Goal: Task Accomplishment & Management: Use online tool/utility

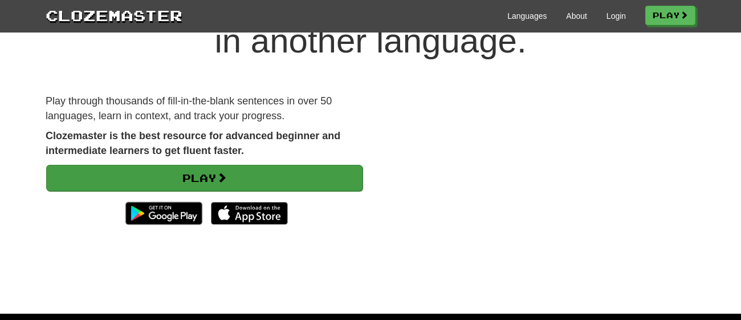
scroll to position [79, 0]
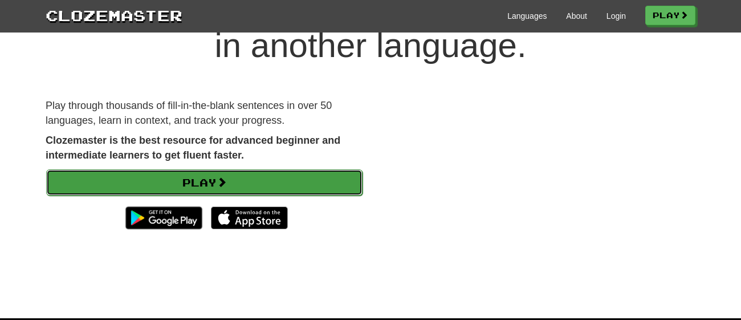
click at [261, 185] on link "Play" at bounding box center [204, 182] width 316 height 26
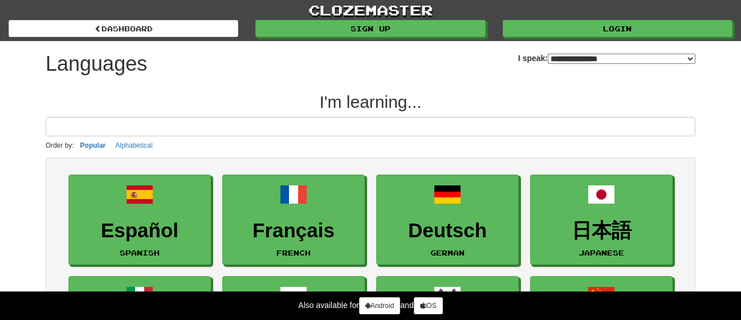
select select "*******"
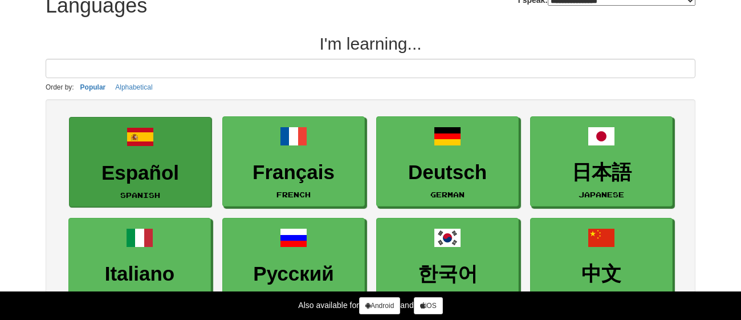
scroll to position [62, 0]
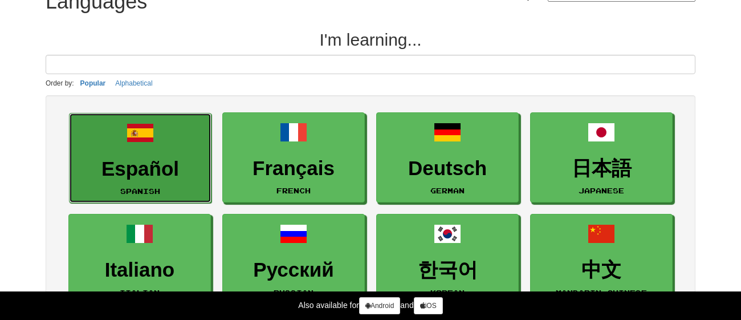
click at [162, 161] on h3 "Español" at bounding box center [140, 169] width 130 height 22
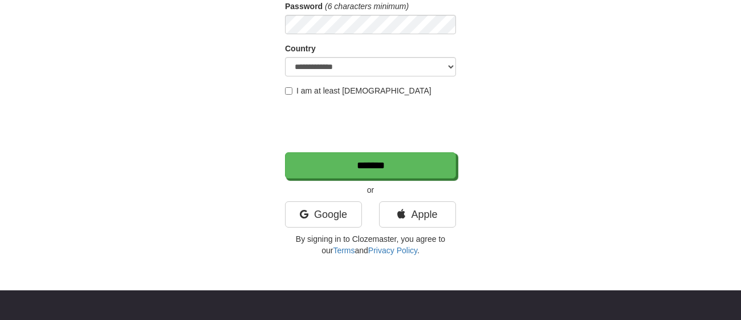
scroll to position [179, 0]
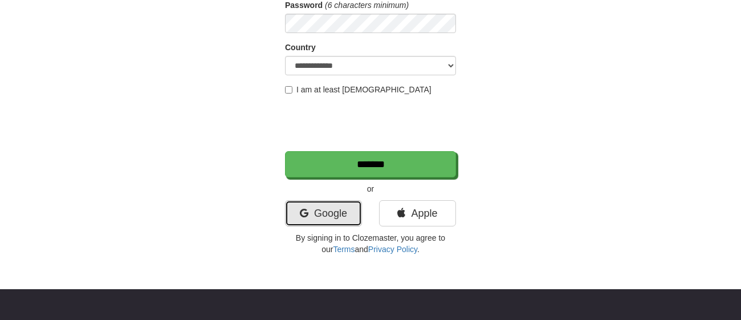
click at [322, 206] on link "Google" at bounding box center [323, 213] width 77 height 26
